Goal: Task Accomplishment & Management: Manage account settings

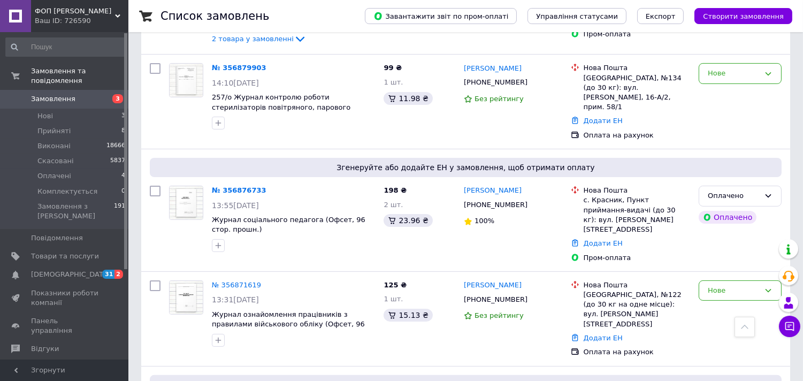
scroll to position [535, 0]
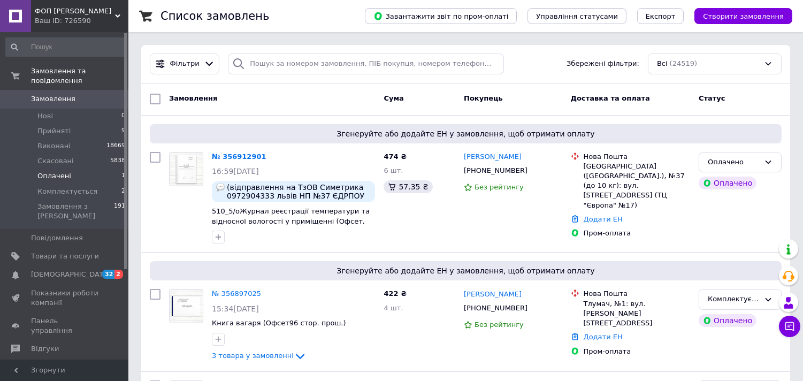
click at [59, 171] on span "Оплачені" at bounding box center [54, 176] width 34 height 10
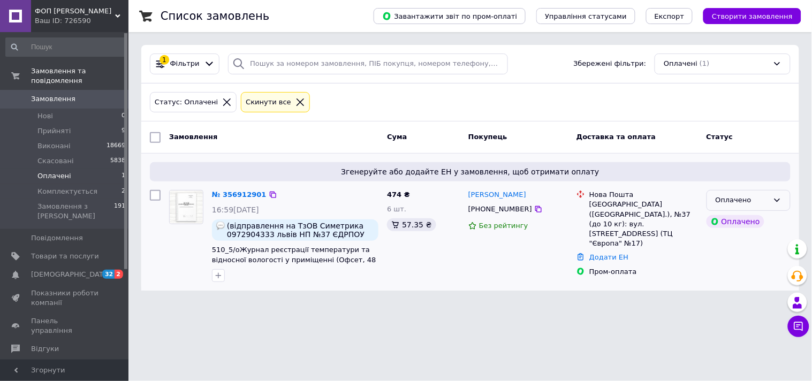
click at [734, 202] on div "Оплачено" at bounding box center [742, 200] width 53 height 11
drag, startPoint x: 752, startPoint y: 285, endPoint x: 712, endPoint y: 267, distance: 43.6
click at [753, 285] on li "Комплектується" at bounding box center [748, 281] width 83 height 20
click at [263, 194] on icon at bounding box center [267, 195] width 9 height 9
click at [51, 94] on span "Замовлення" at bounding box center [53, 99] width 44 height 10
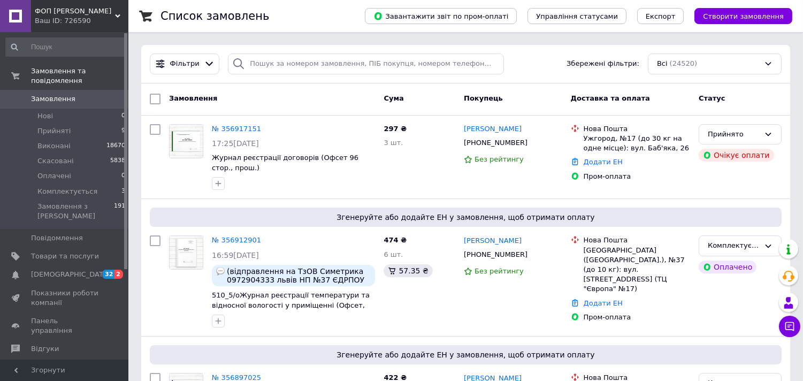
click at [265, 50] on div "Фільтри Збережені фільтри: Всі (24520)" at bounding box center [465, 64] width 649 height 39
click at [252, 75] on div "Фільтри Збережені фільтри: Всі (24520)" at bounding box center [465, 64] width 649 height 39
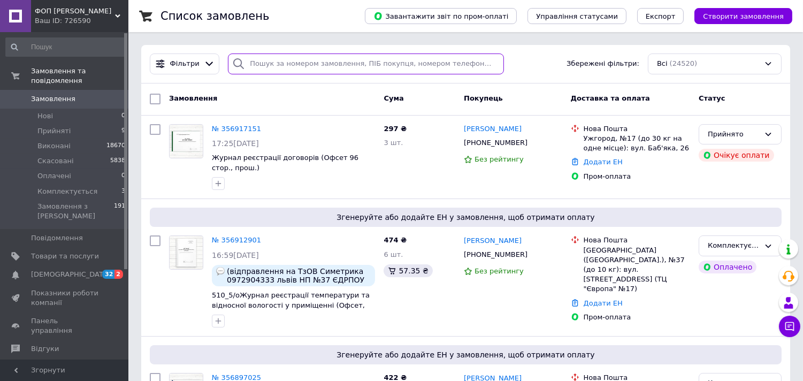
click at [253, 63] on input "search" at bounding box center [366, 64] width 276 height 21
paste input "356912901"
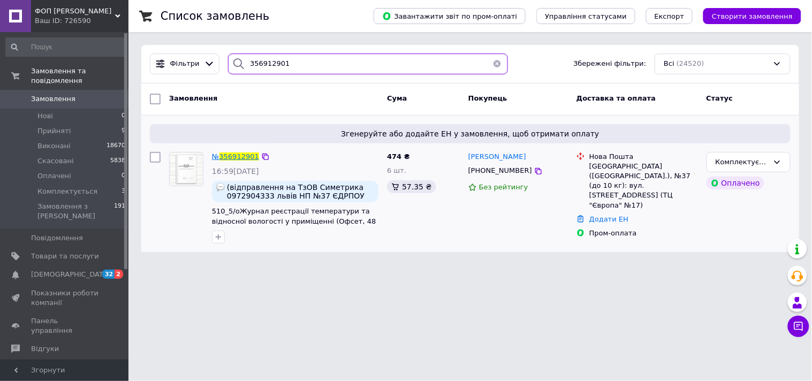
type input "356912901"
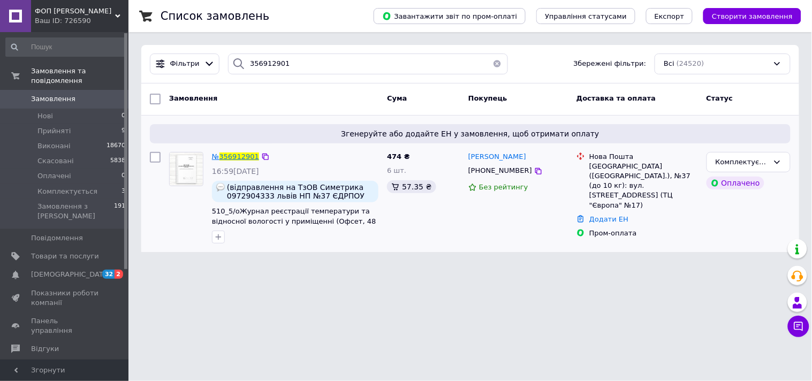
click at [230, 154] on span "356912901" at bounding box center [239, 157] width 40 height 8
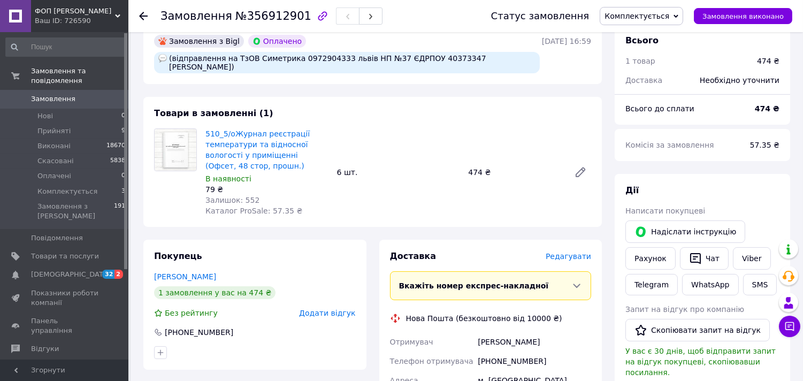
scroll to position [356, 0]
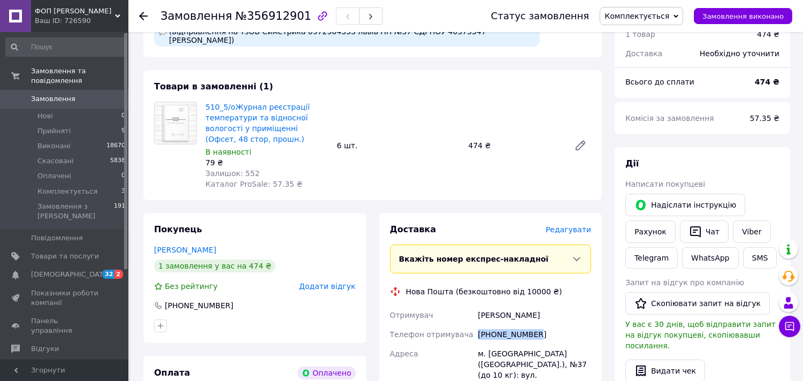
drag, startPoint x: 532, startPoint y: 325, endPoint x: 478, endPoint y: 331, distance: 54.3
click at [478, 331] on div "+380972904333" at bounding box center [535, 334] width 118 height 19
copy div "+380972904333"
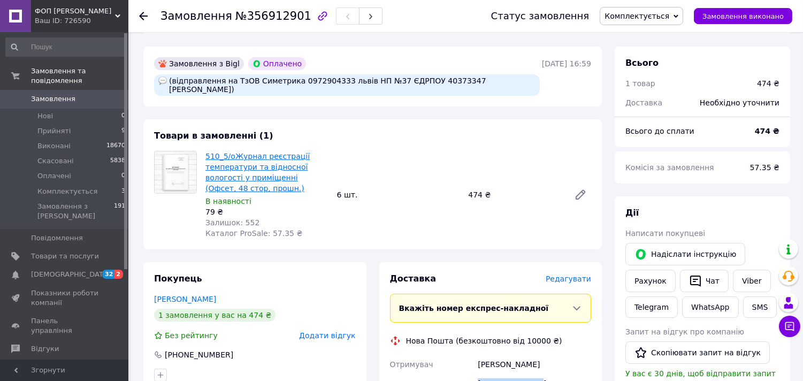
scroll to position [238, 0]
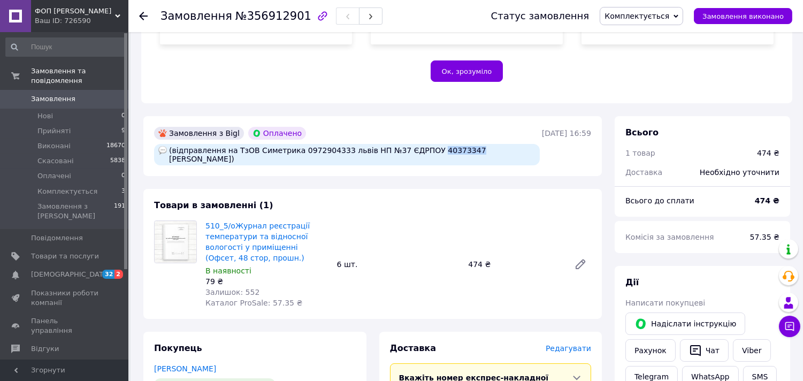
drag, startPoint x: 413, startPoint y: 141, endPoint x: 446, endPoint y: 137, distance: 33.4
click at [446, 144] on div "(відправлення на ТзОВ Симетрика 0972904333 львів НП №37 ЄДРПОУ 40373347 Шимансь…" at bounding box center [347, 154] width 386 height 21
copy div "40373347"
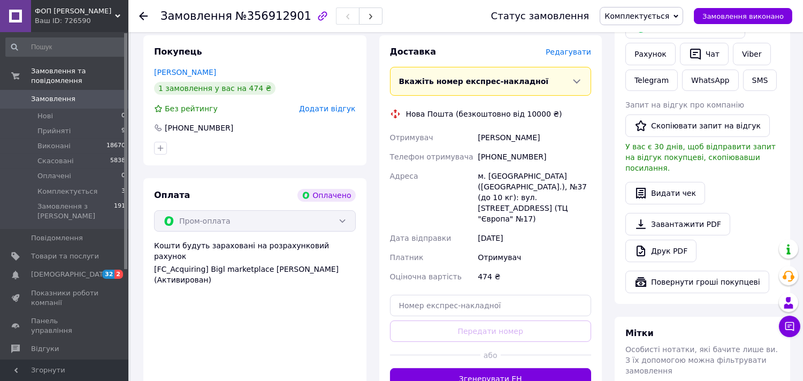
scroll to position [535, 0]
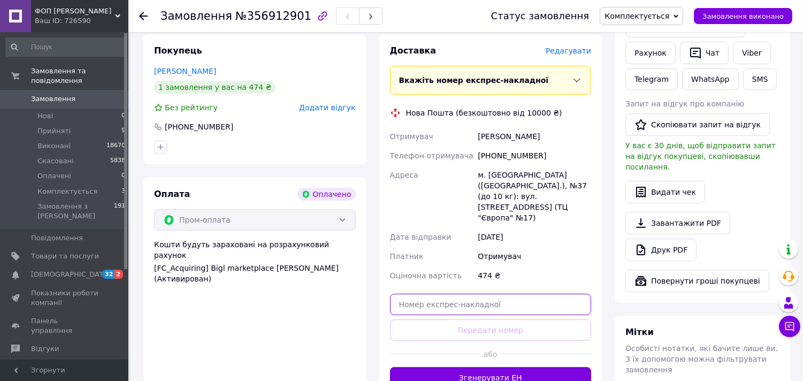
drag, startPoint x: 419, startPoint y: 278, endPoint x: 423, endPoint y: 274, distance: 6.4
click at [419, 294] on input "text" at bounding box center [491, 304] width 202 height 21
paste input "20451225334355"
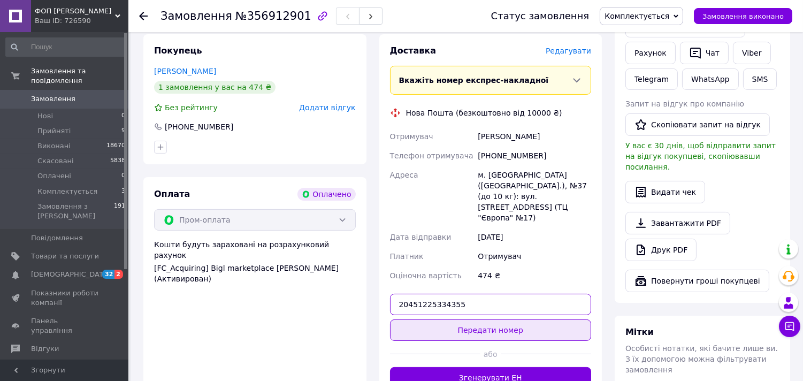
type input "20451225334355"
drag, startPoint x: 507, startPoint y: 297, endPoint x: 480, endPoint y: 293, distance: 27.1
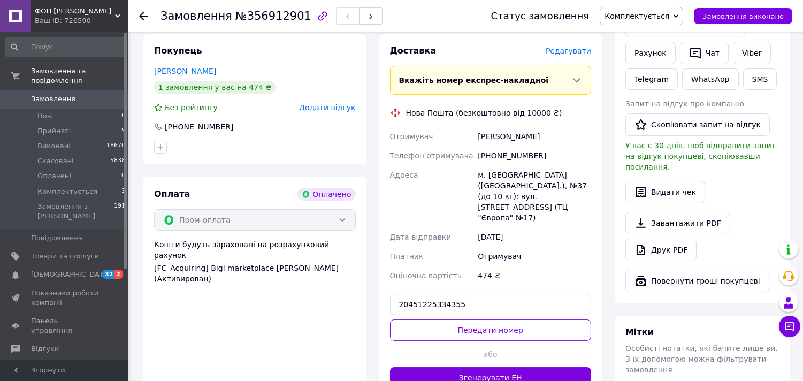
click at [507, 320] on button "Передати номер" at bounding box center [491, 330] width 202 height 21
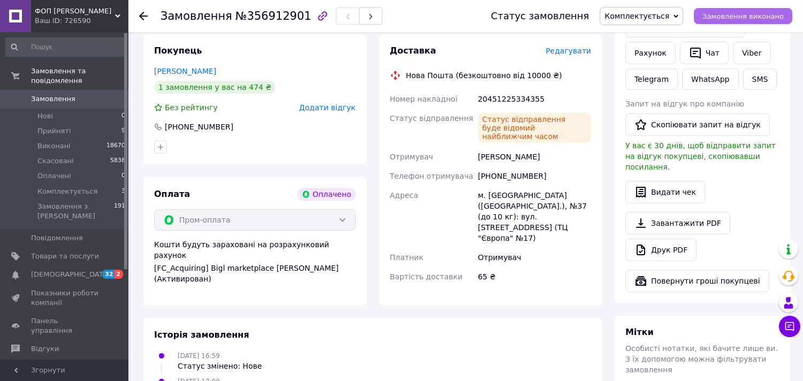
drag, startPoint x: 726, startPoint y: 13, endPoint x: 734, endPoint y: 13, distance: 8.0
click at [728, 13] on span "Замовлення виконано" at bounding box center [743, 16] width 81 height 8
